Goal: Use online tool/utility: Utilize a website feature to perform a specific function

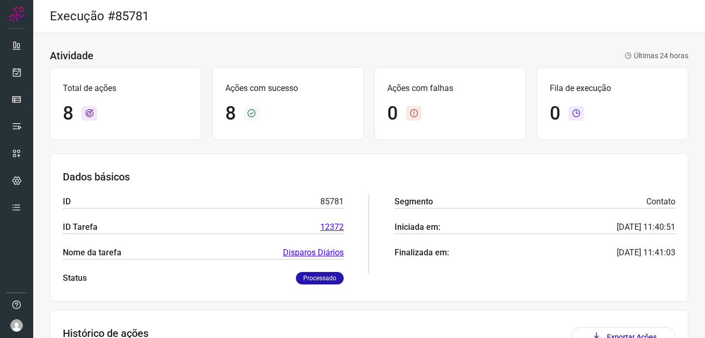
click at [5, 80] on div at bounding box center [16, 169] width 33 height 338
click at [8, 78] on link at bounding box center [16, 72] width 21 height 21
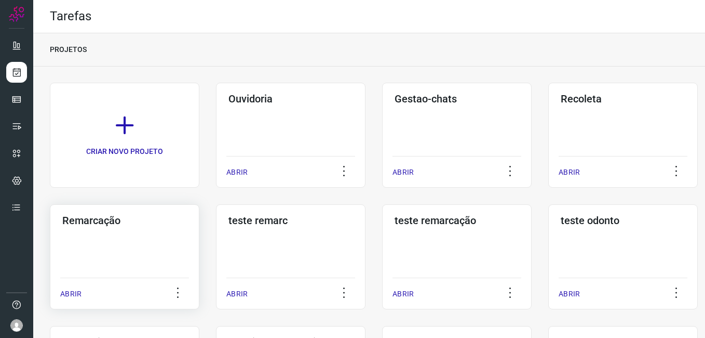
click at [50, 252] on div "Tarefas PROJETOS CRIAR NOVO PROJETO Ouvidoria ABRIR Gestao-chats ABRIR Recoleta…" at bounding box center [352, 169] width 705 height 338
drag, startPoint x: 50, startPoint y: 252, endPoint x: 114, endPoint y: 258, distance: 64.2
click at [114, 258] on div "Remarcação ABRIR" at bounding box center [125, 256] width 150 height 105
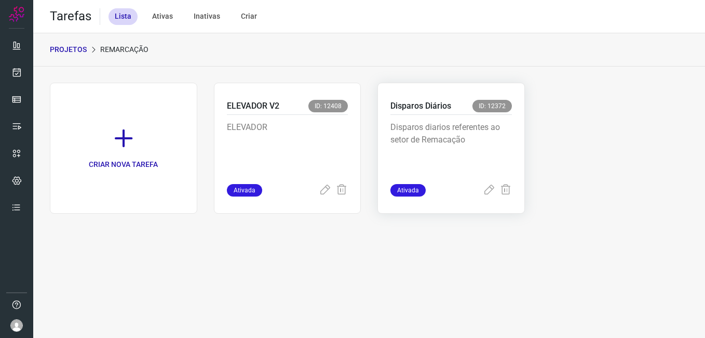
click at [483, 124] on p "Disparos diarios referentes ao setor de Remacação" at bounding box center [452, 147] width 122 height 52
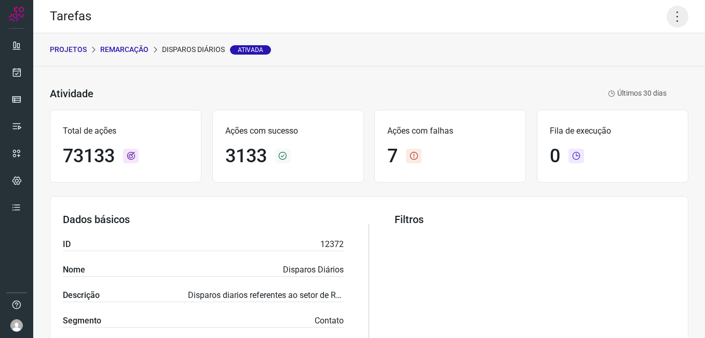
click at [672, 18] on icon at bounding box center [678, 17] width 22 height 22
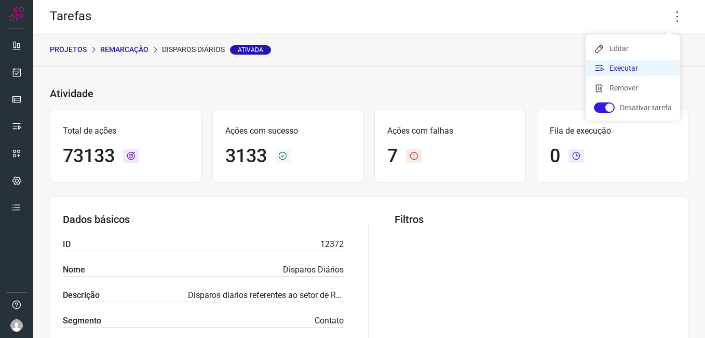
click at [642, 65] on li "Executar" at bounding box center [633, 68] width 95 height 17
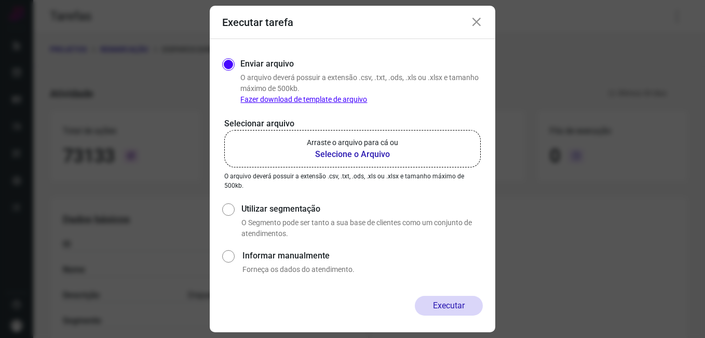
click at [368, 156] on b "Selecione o Arquivo" at bounding box center [352, 154] width 91 height 12
click at [0, 0] on input "Arraste o arquivo para cá ou Selecione o Arquivo" at bounding box center [0, 0] width 0 height 0
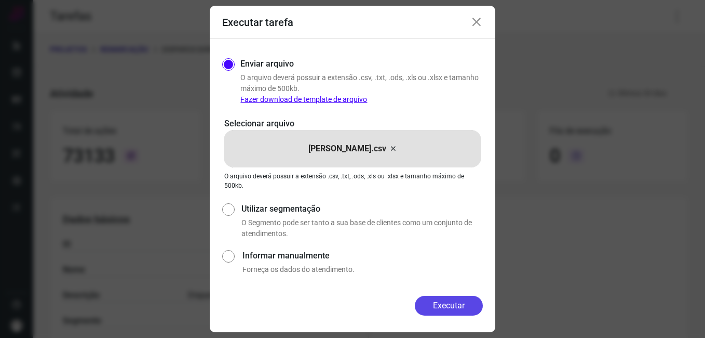
click at [450, 302] on button "Executar" at bounding box center [449, 305] width 68 height 20
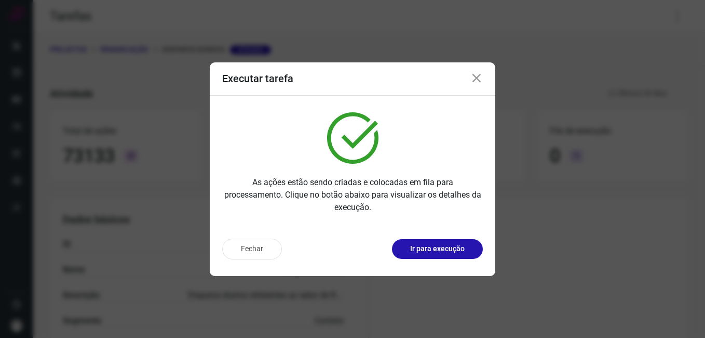
click at [474, 81] on icon at bounding box center [476, 78] width 12 height 12
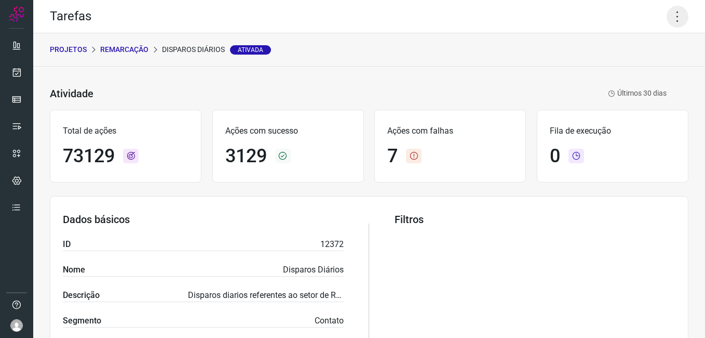
click at [672, 13] on icon at bounding box center [678, 17] width 22 height 22
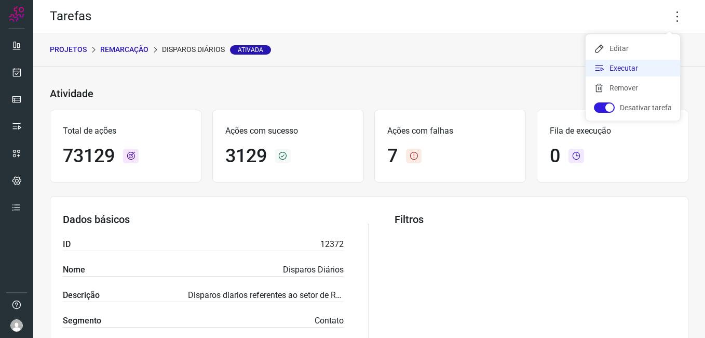
click at [621, 63] on li "Executar" at bounding box center [633, 68] width 95 height 17
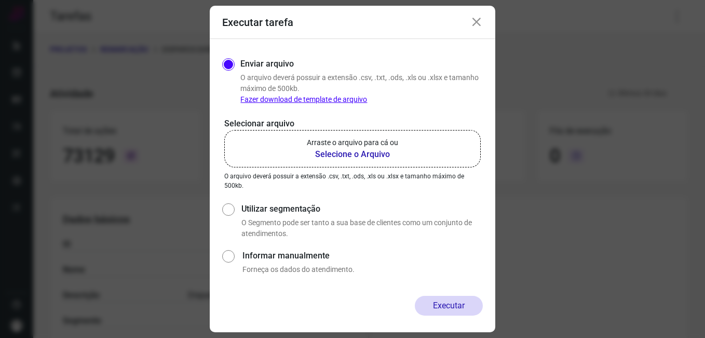
click at [368, 154] on b "Selecione o Arquivo" at bounding box center [352, 154] width 91 height 12
click at [0, 0] on input "Arraste o arquivo para cá ou Selecione o Arquivo" at bounding box center [0, 0] width 0 height 0
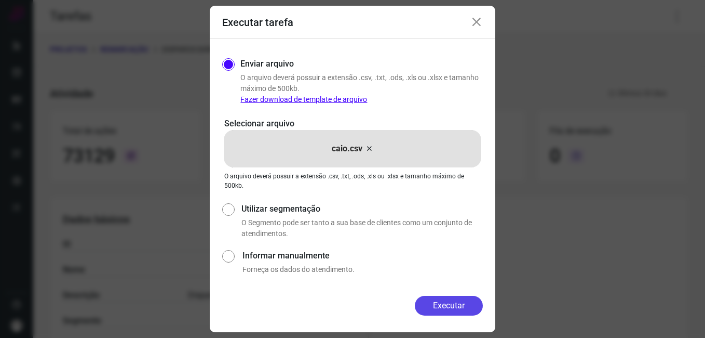
click at [465, 306] on button "Executar" at bounding box center [449, 305] width 68 height 20
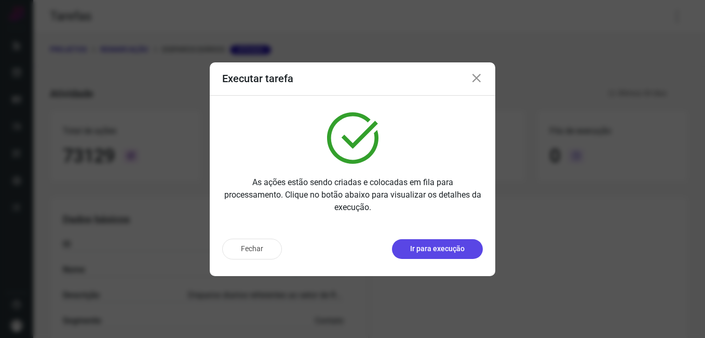
click at [438, 247] on p "Ir para execução" at bounding box center [437, 248] width 55 height 11
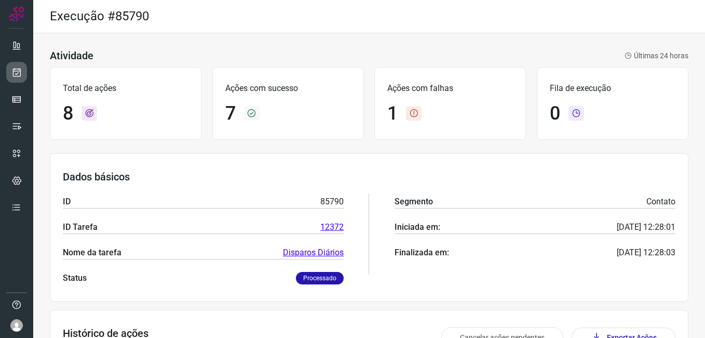
click at [10, 67] on link at bounding box center [16, 72] width 21 height 21
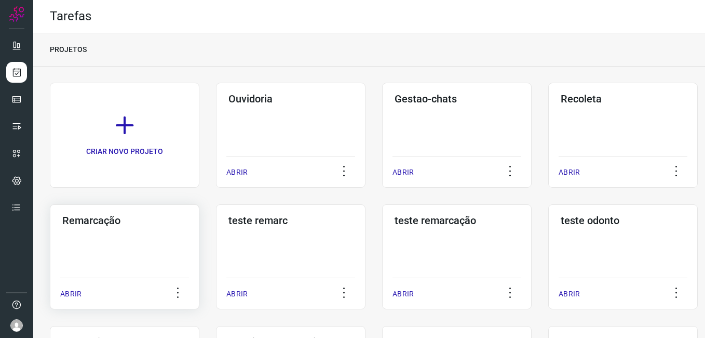
click at [87, 249] on div "Remarcação ABRIR" at bounding box center [125, 256] width 150 height 105
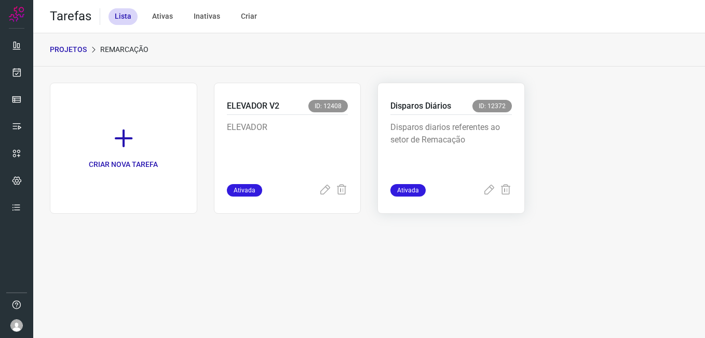
click at [467, 127] on p "Disparos diarios referentes ao setor de Remacação" at bounding box center [452, 147] width 122 height 52
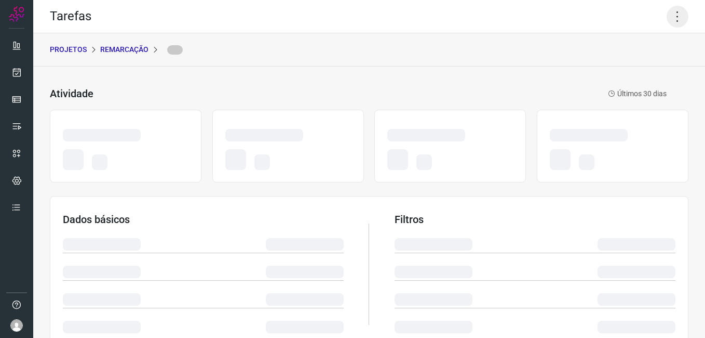
click at [668, 11] on icon at bounding box center [678, 17] width 22 height 22
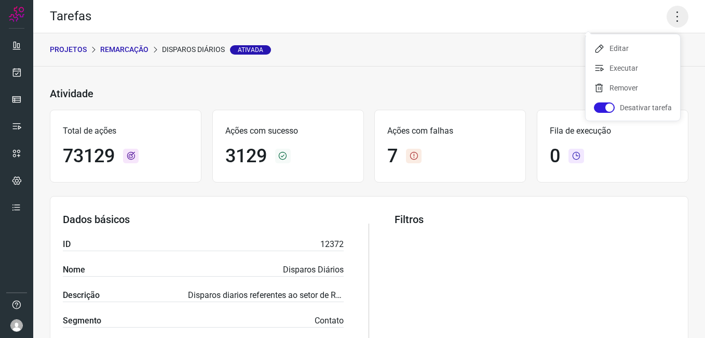
click at [672, 11] on icon at bounding box center [678, 17] width 22 height 22
click at [668, 11] on icon at bounding box center [678, 17] width 22 height 22
click at [621, 69] on li "Executar" at bounding box center [633, 68] width 95 height 17
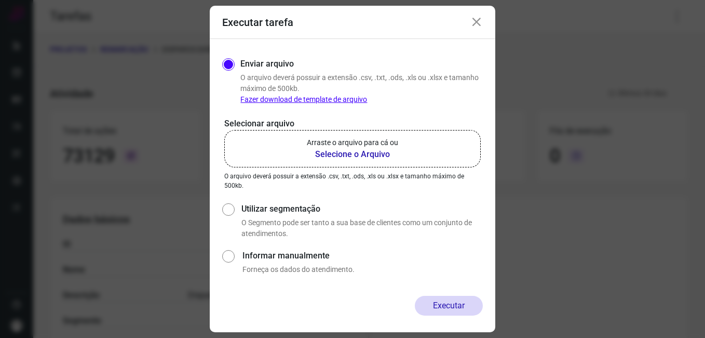
click at [375, 159] on b "Selecione o Arquivo" at bounding box center [352, 154] width 91 height 12
click at [0, 0] on input "Arraste o arquivo para cá ou Selecione o Arquivo" at bounding box center [0, 0] width 0 height 0
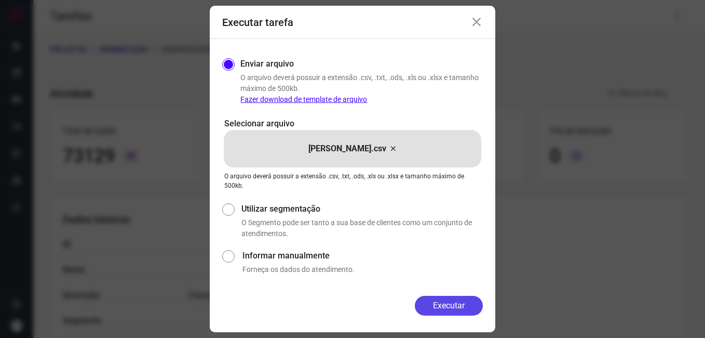
click at [454, 301] on button "Executar" at bounding box center [449, 305] width 68 height 20
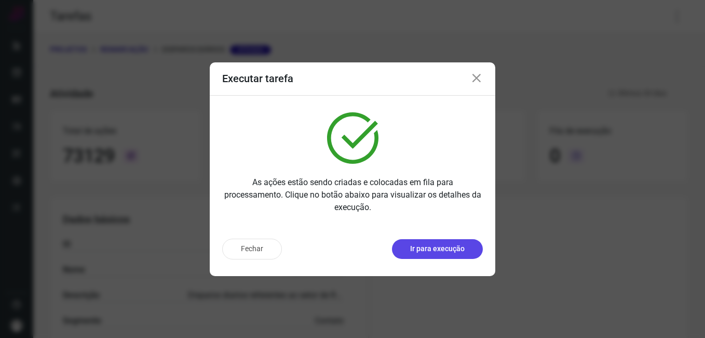
click at [434, 254] on button "Ir para execução" at bounding box center [437, 249] width 91 height 20
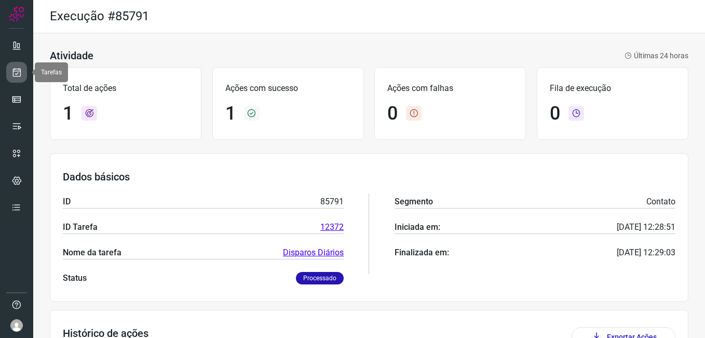
click at [12, 72] on icon at bounding box center [16, 72] width 11 height 10
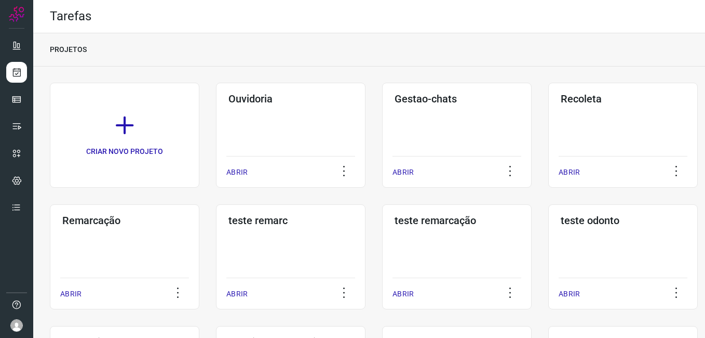
click at [147, 214] on h3 "Remarcação" at bounding box center [124, 220] width 125 height 12
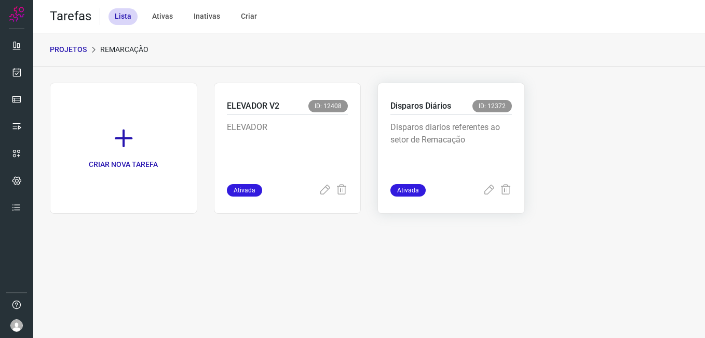
click at [457, 127] on p "Disparos diarios referentes ao setor de Remacação" at bounding box center [452, 147] width 122 height 52
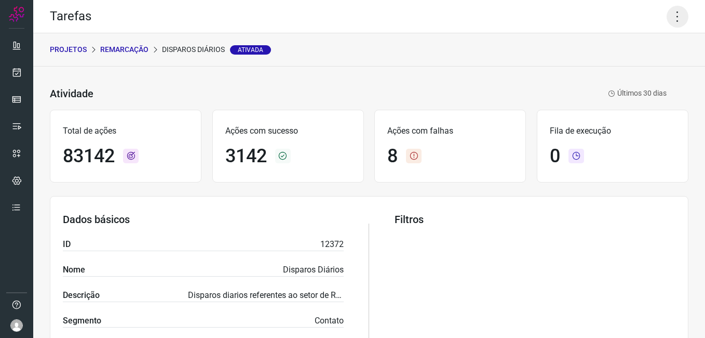
click at [667, 23] on icon at bounding box center [678, 17] width 22 height 22
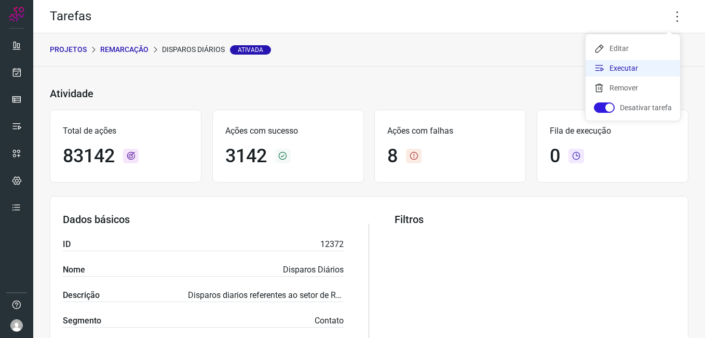
click at [632, 71] on li "Executar" at bounding box center [633, 68] width 95 height 17
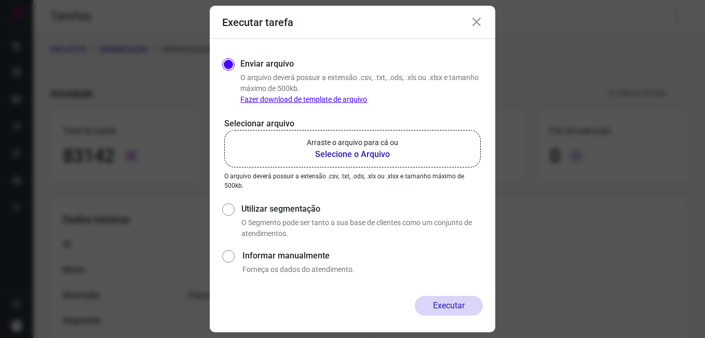
click at [358, 150] on b "Selecione o Arquivo" at bounding box center [352, 154] width 91 height 12
click at [0, 0] on input "Arraste o arquivo para cá ou Selecione o Arquivo" at bounding box center [0, 0] width 0 height 0
click at [334, 155] on b "Selecione o Arquivo" at bounding box center [352, 154] width 91 height 12
click at [0, 0] on input "Arraste o arquivo para cá ou Selecione o Arquivo" at bounding box center [0, 0] width 0 height 0
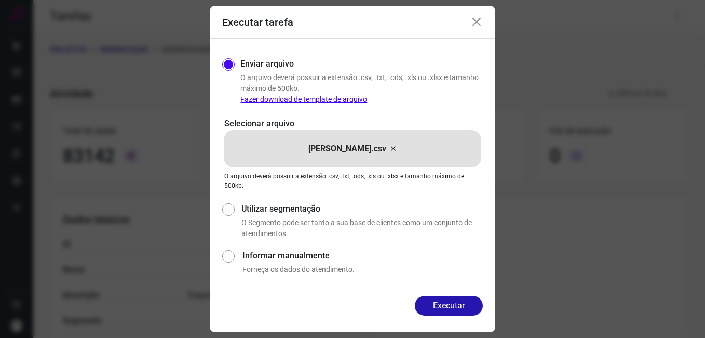
click at [454, 312] on button "Executar" at bounding box center [449, 305] width 68 height 20
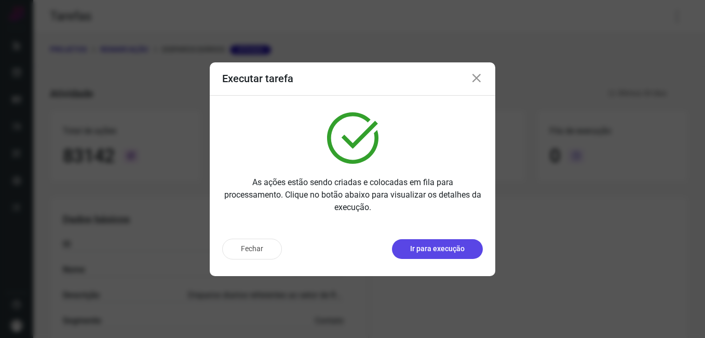
click at [447, 252] on p "Ir para execução" at bounding box center [437, 248] width 55 height 11
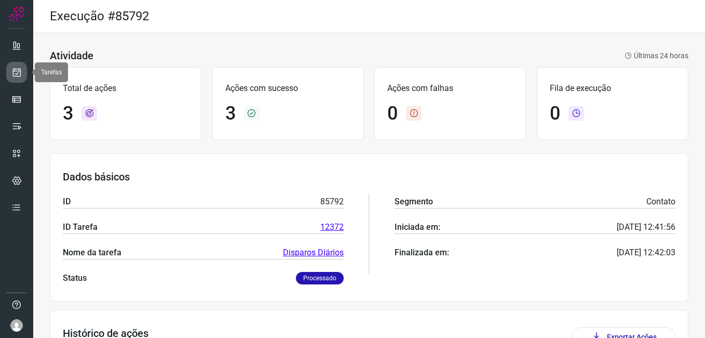
click at [22, 74] on link at bounding box center [16, 72] width 21 height 21
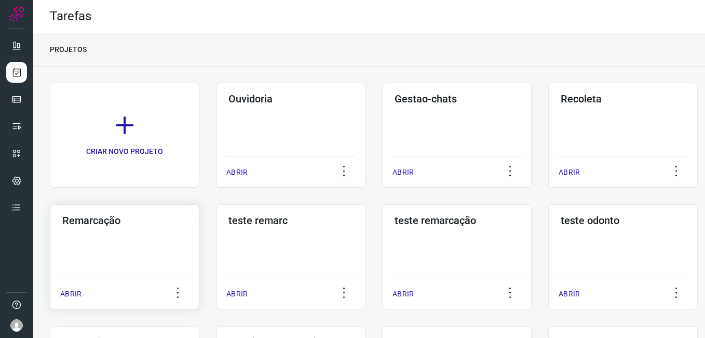
click at [115, 253] on div "Remarcação ABRIR" at bounding box center [125, 256] width 150 height 105
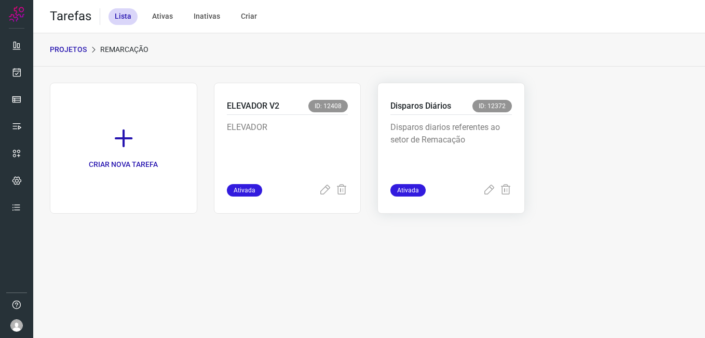
click at [406, 146] on p "Disparos diarios referentes ao setor de Remacação" at bounding box center [452, 147] width 122 height 52
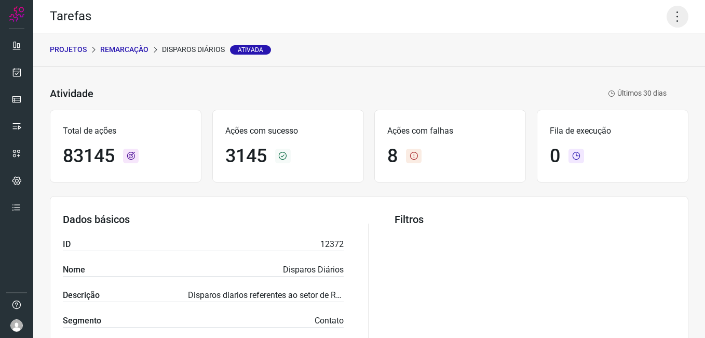
click at [667, 9] on icon at bounding box center [678, 17] width 22 height 22
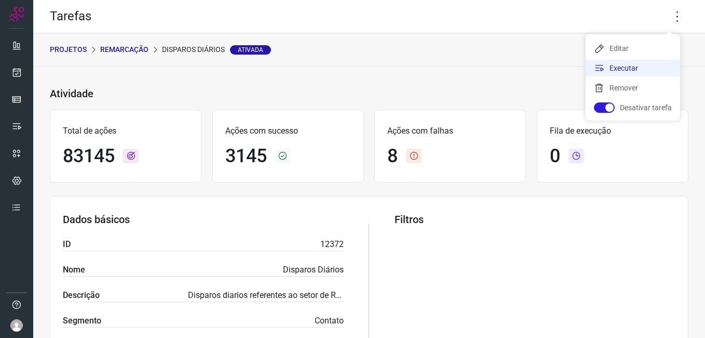
click at [636, 70] on li "Executar" at bounding box center [633, 68] width 95 height 17
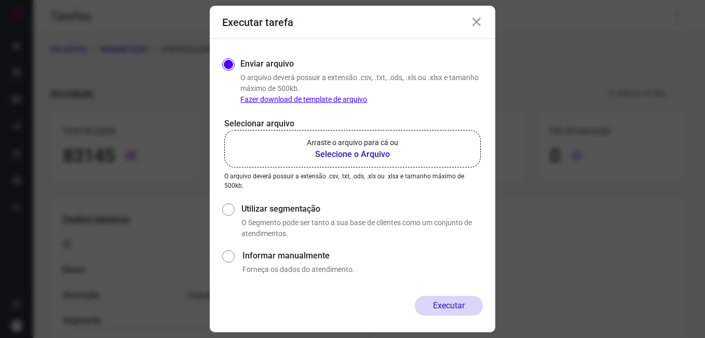
click at [372, 156] on b "Selecione o Arquivo" at bounding box center [352, 154] width 91 height 12
click at [0, 0] on input "Arraste o arquivo para cá ou Selecione o Arquivo" at bounding box center [0, 0] width 0 height 0
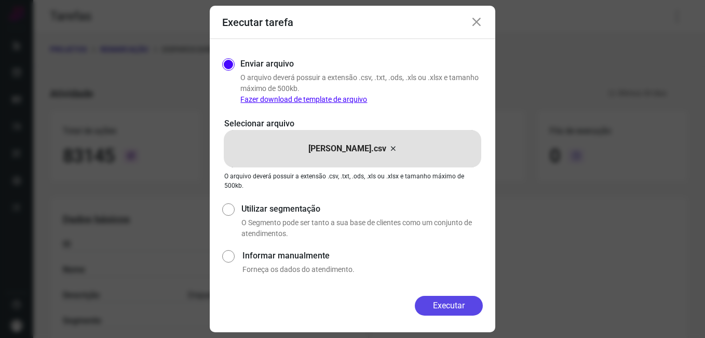
click at [457, 302] on button "Executar" at bounding box center [449, 305] width 68 height 20
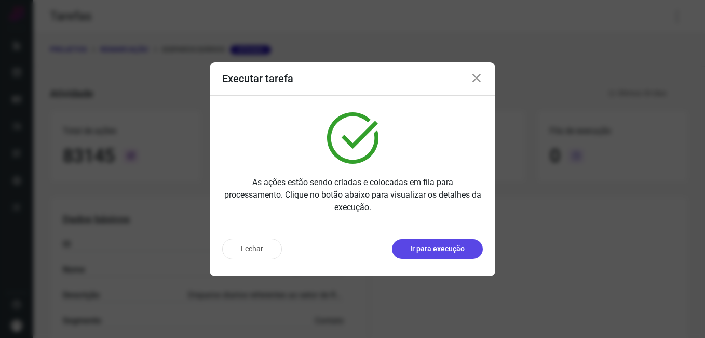
click at [451, 247] on p "Ir para execução" at bounding box center [437, 248] width 55 height 11
